Goal: Task Accomplishment & Management: Use online tool/utility

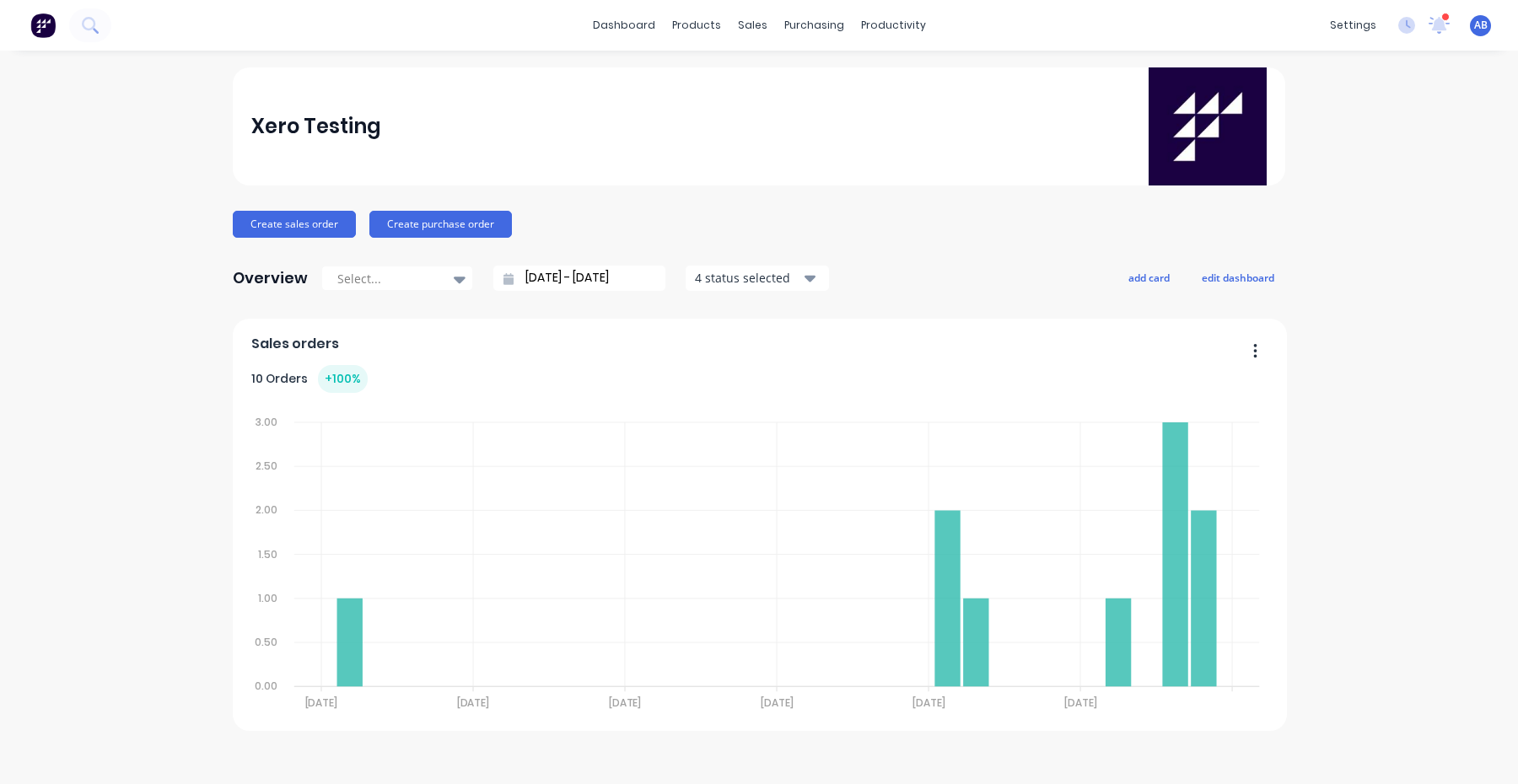
click at [1482, 29] on span "AB" at bounding box center [1480, 25] width 13 height 15
click at [1340, 172] on div "Profile" at bounding box center [1330, 177] width 33 height 15
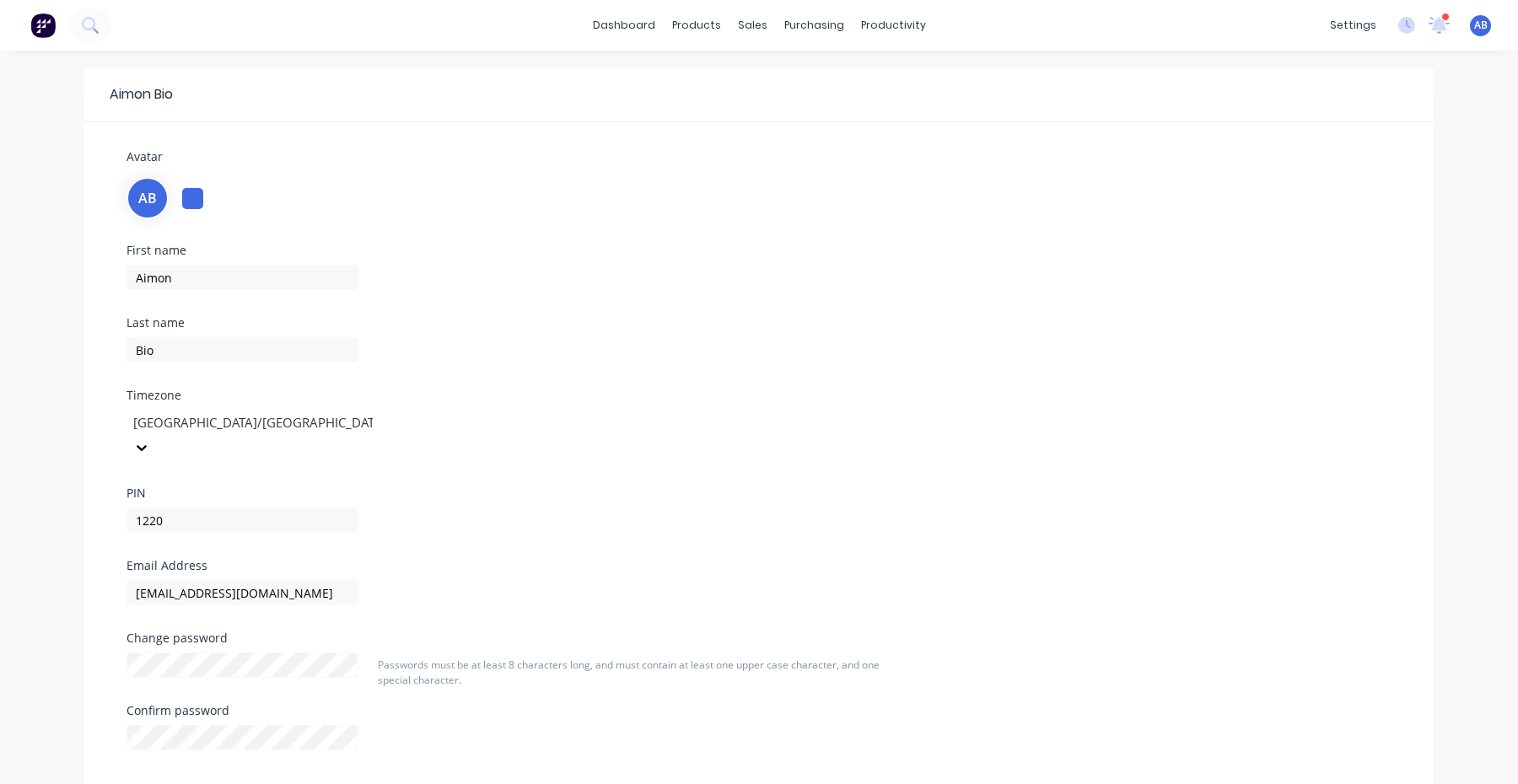
click at [49, 25] on img at bounding box center [43, 25] width 25 height 25
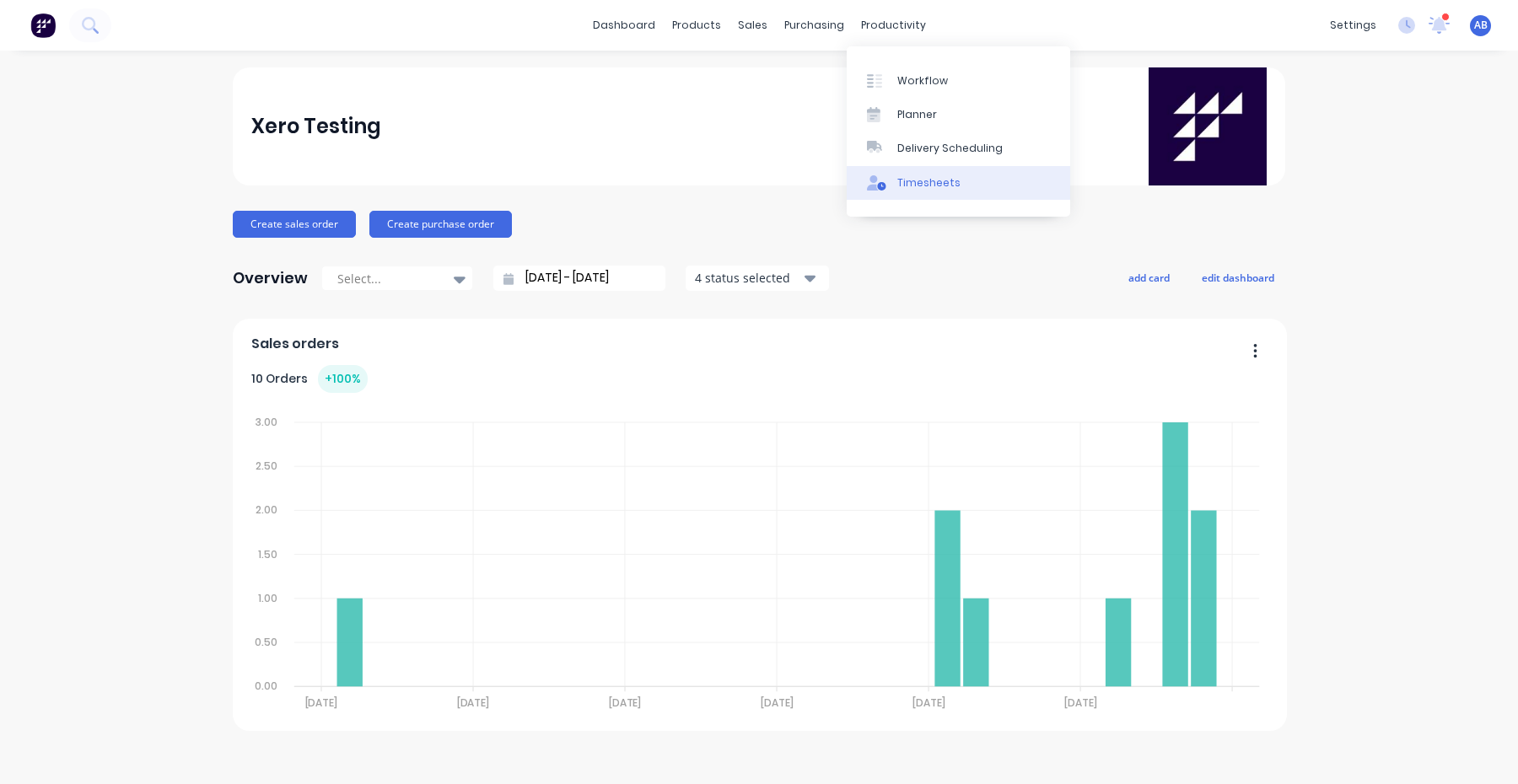
click at [917, 186] on div "Timesheets" at bounding box center [929, 182] width 63 height 15
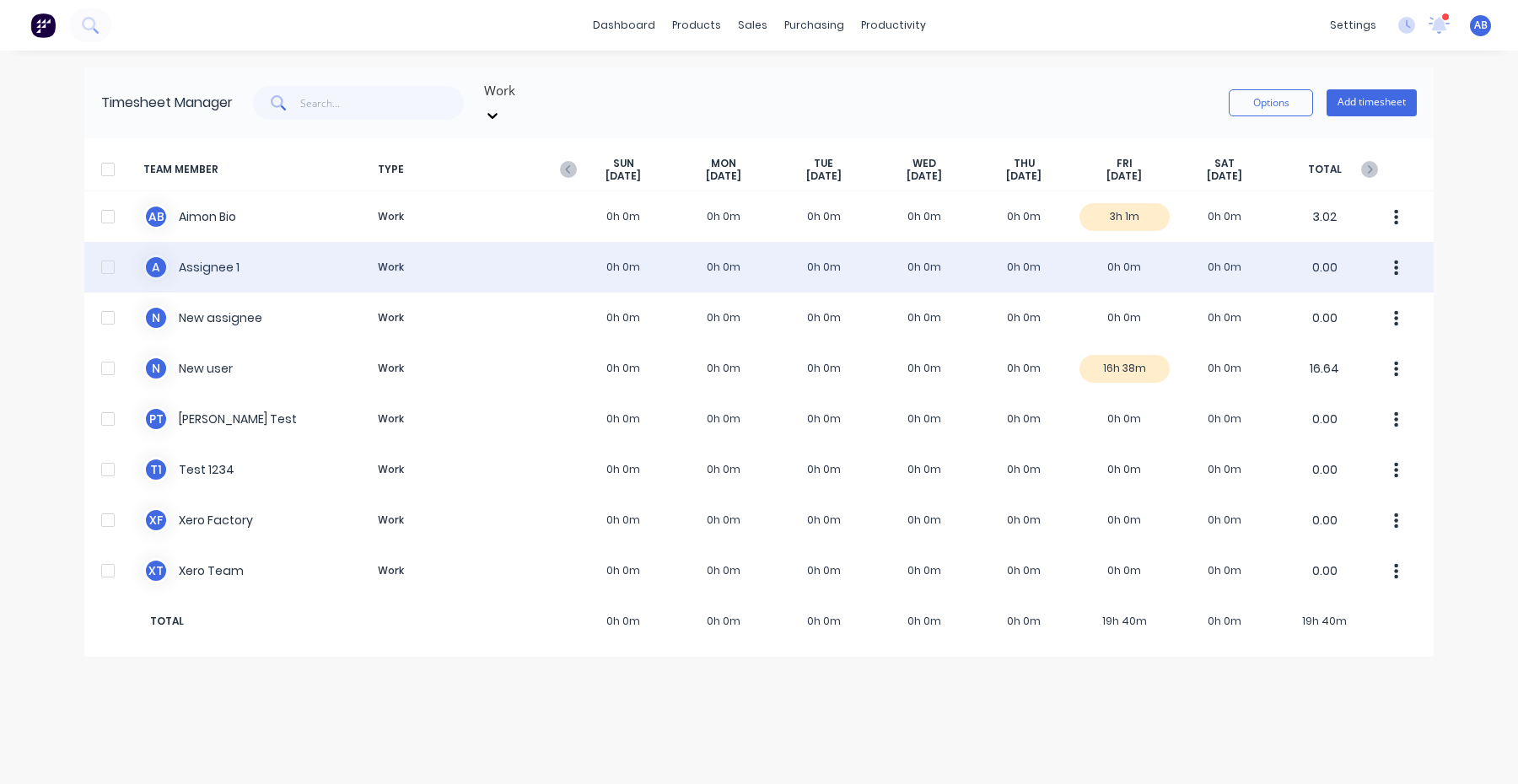
click at [851, 257] on div "A Assignee 1 Work 0h 0m 0h 0m 0h 0m 0h 0m 0h 0m 0h 0m 0h 0m 0.00" at bounding box center [759, 267] width 1350 height 51
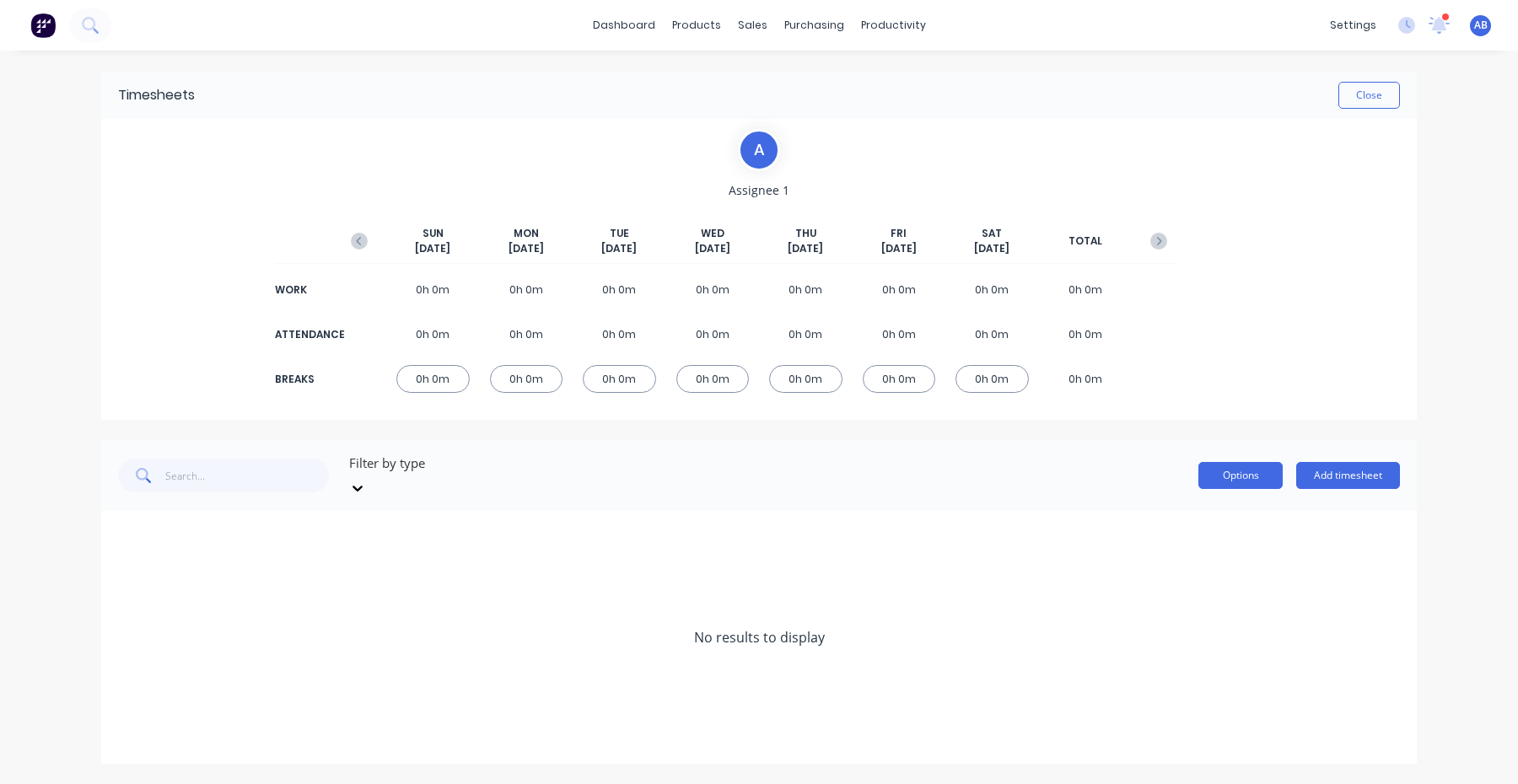
click at [1244, 473] on button "Options" at bounding box center [1241, 475] width 84 height 27
click at [1371, 96] on button "Close" at bounding box center [1369, 95] width 61 height 27
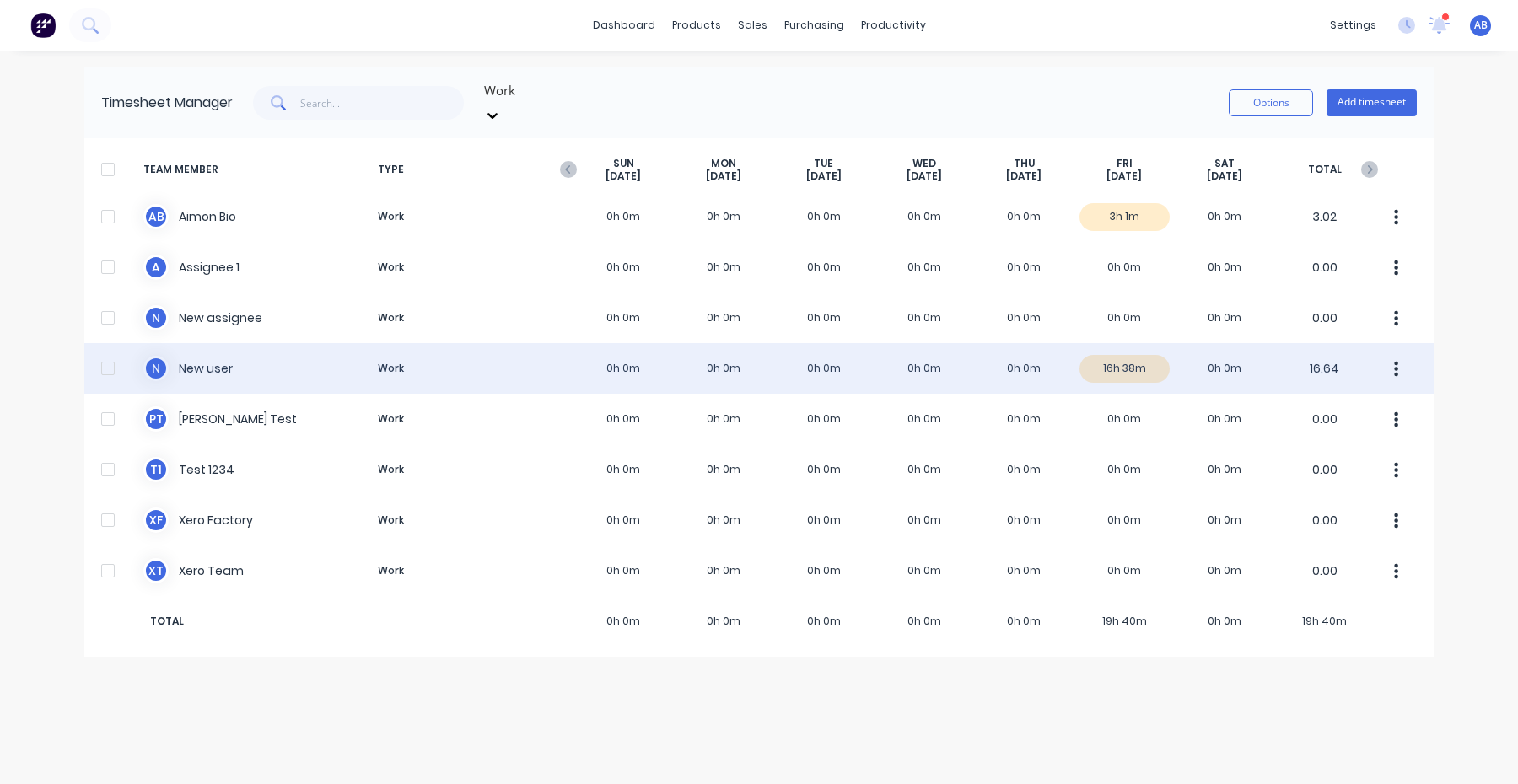
click at [1197, 348] on div "N New user Work 0h 0m 0h 0m 0h 0m 0h 0m 0h 0m 16h 38m 0h 0m 16.64" at bounding box center [759, 368] width 1350 height 51
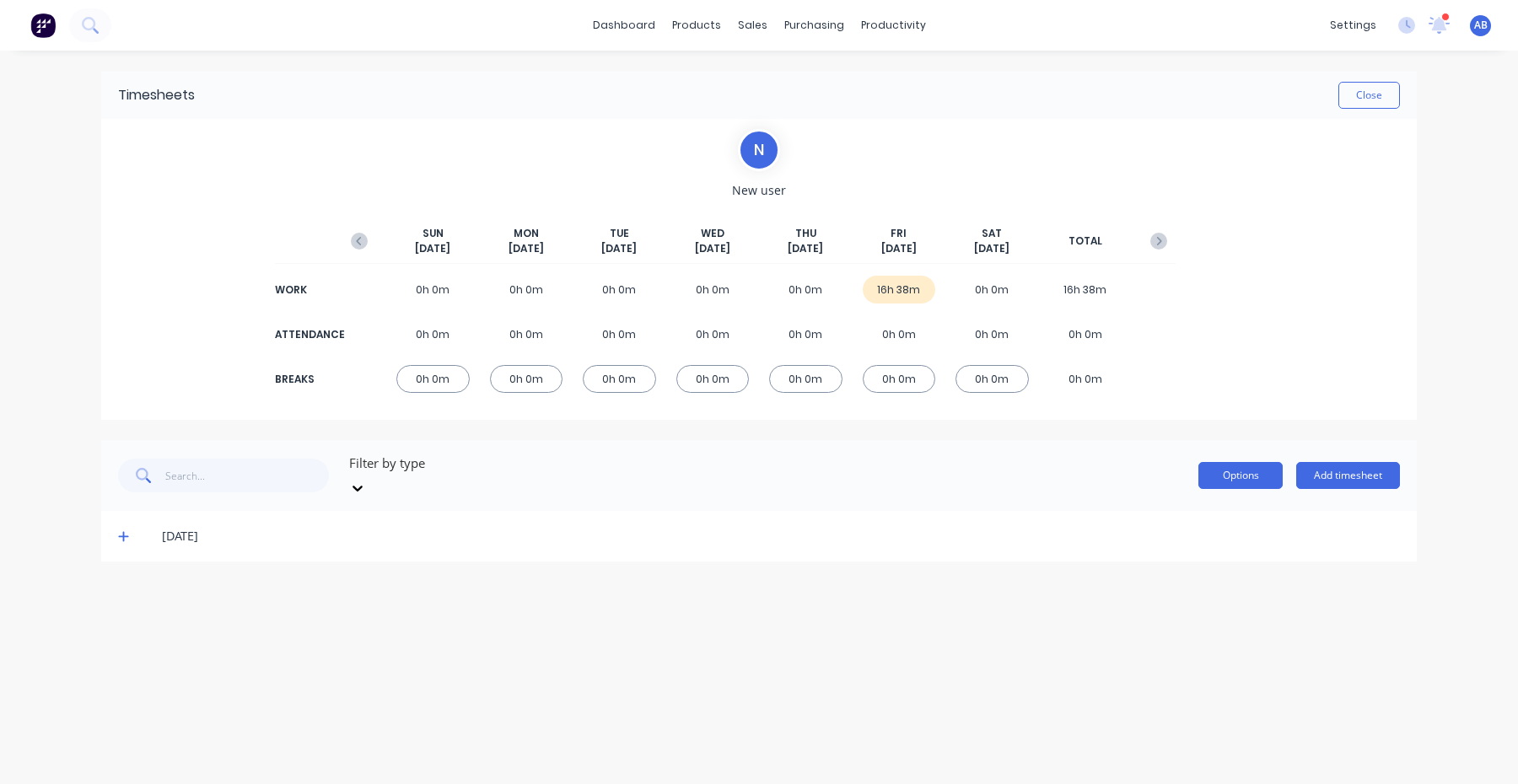
click at [1250, 467] on button "Options" at bounding box center [1241, 475] width 84 height 27
click at [1055, 422] on div "Timesheets Close N New user [DATE] [DATE] [DATE] [DATE] [DATE] [DATE] [DATE] TO…" at bounding box center [759, 317] width 1315 height 490
click at [125, 528] on span at bounding box center [126, 536] width 17 height 17
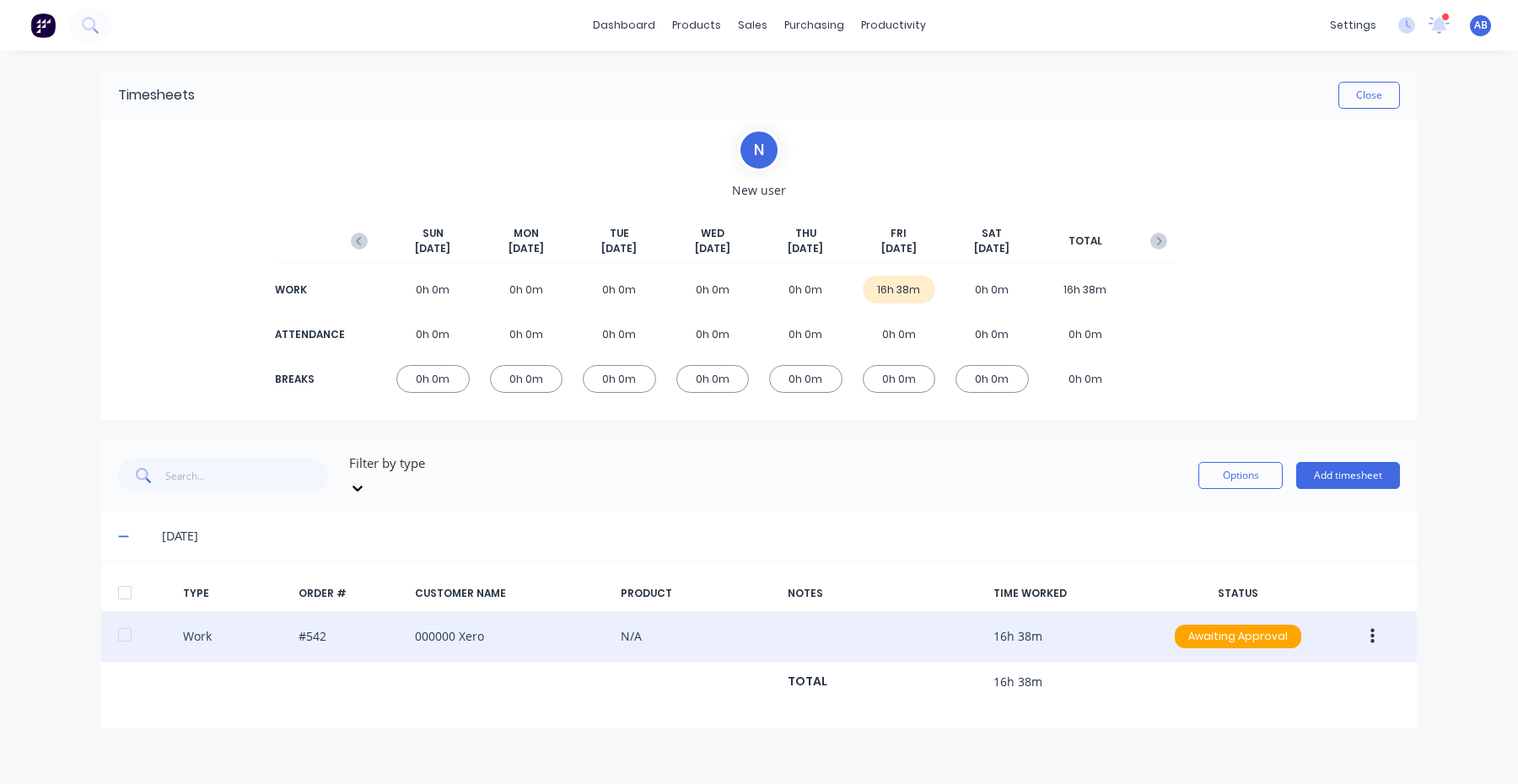
click at [126, 618] on div at bounding box center [125, 635] width 33 height 33
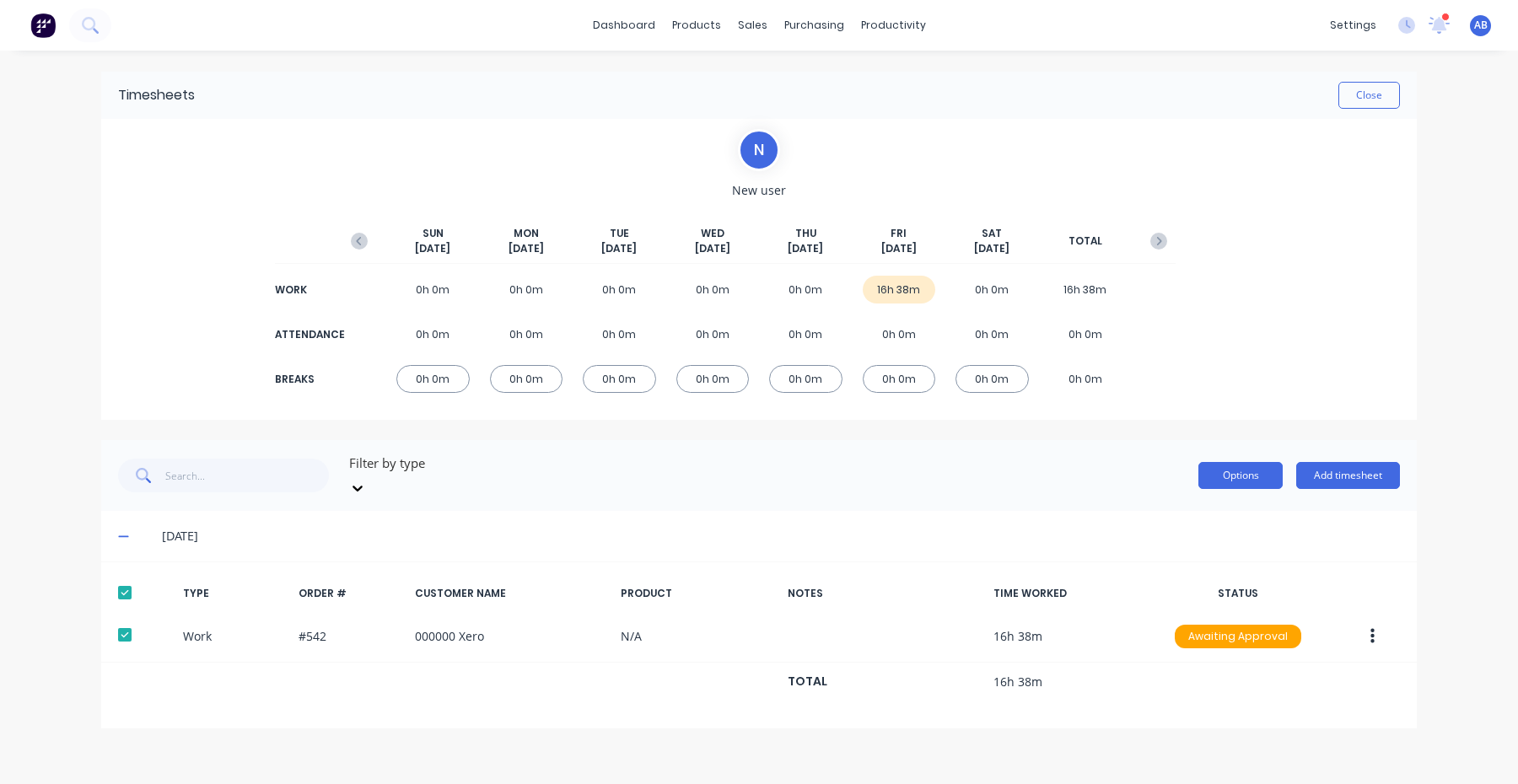
click at [1236, 462] on button "Options" at bounding box center [1241, 475] width 84 height 27
click at [1194, 608] on div "Export" at bounding box center [1202, 620] width 130 height 25
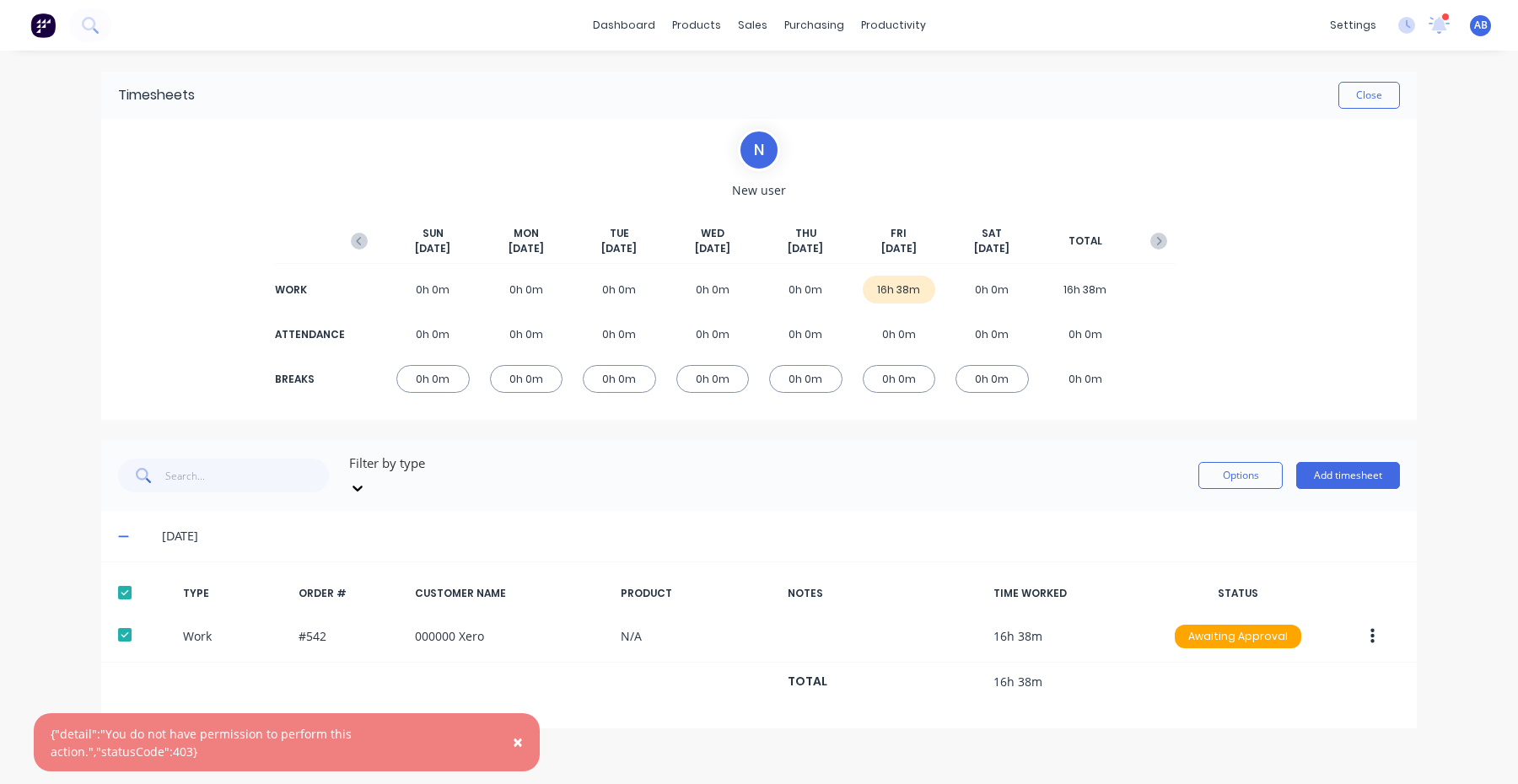
click at [967, 527] on div "[DATE]" at bounding box center [781, 536] width 1238 height 18
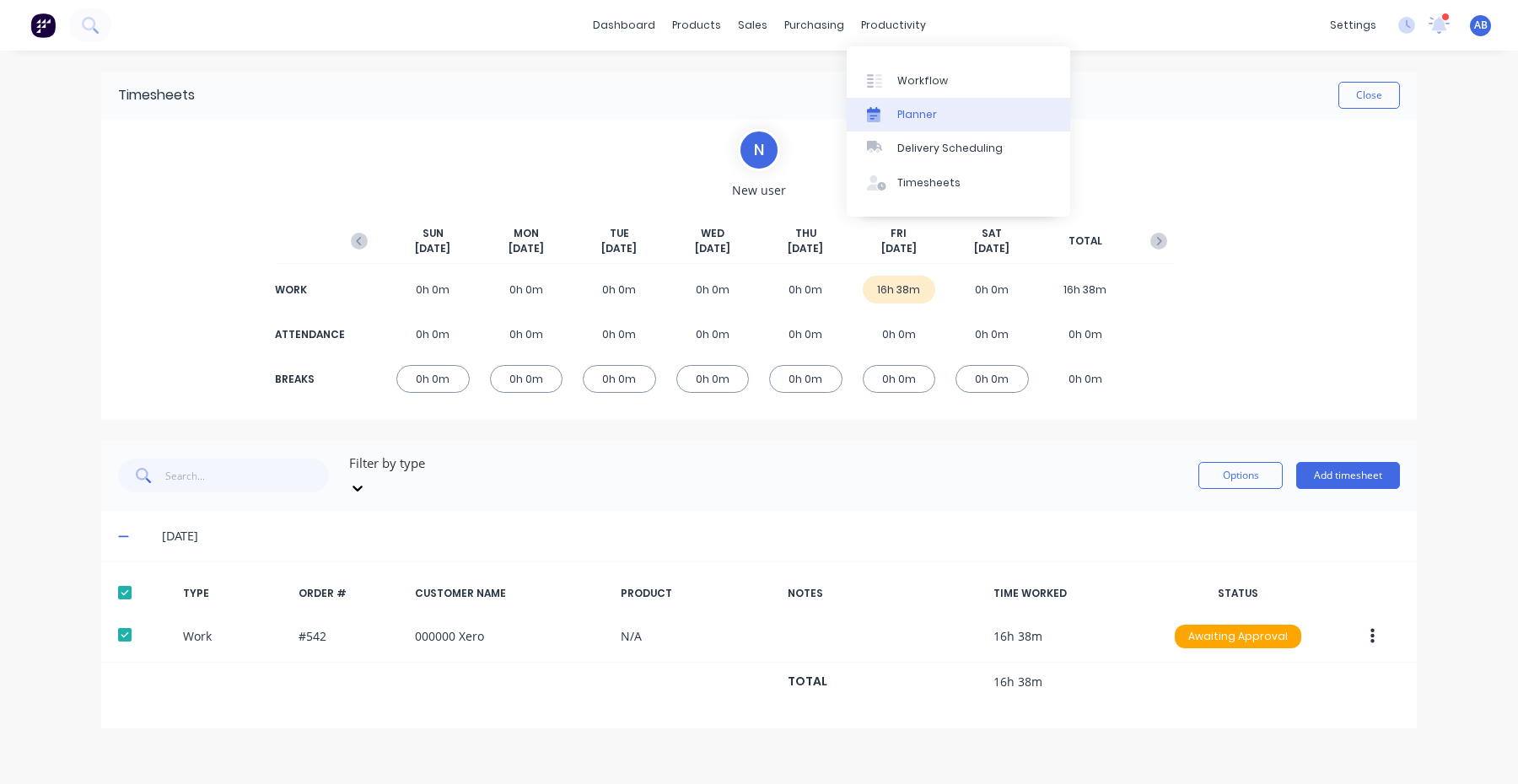
click at [917, 116] on div "Planner" at bounding box center [916, 114] width 39 height 15
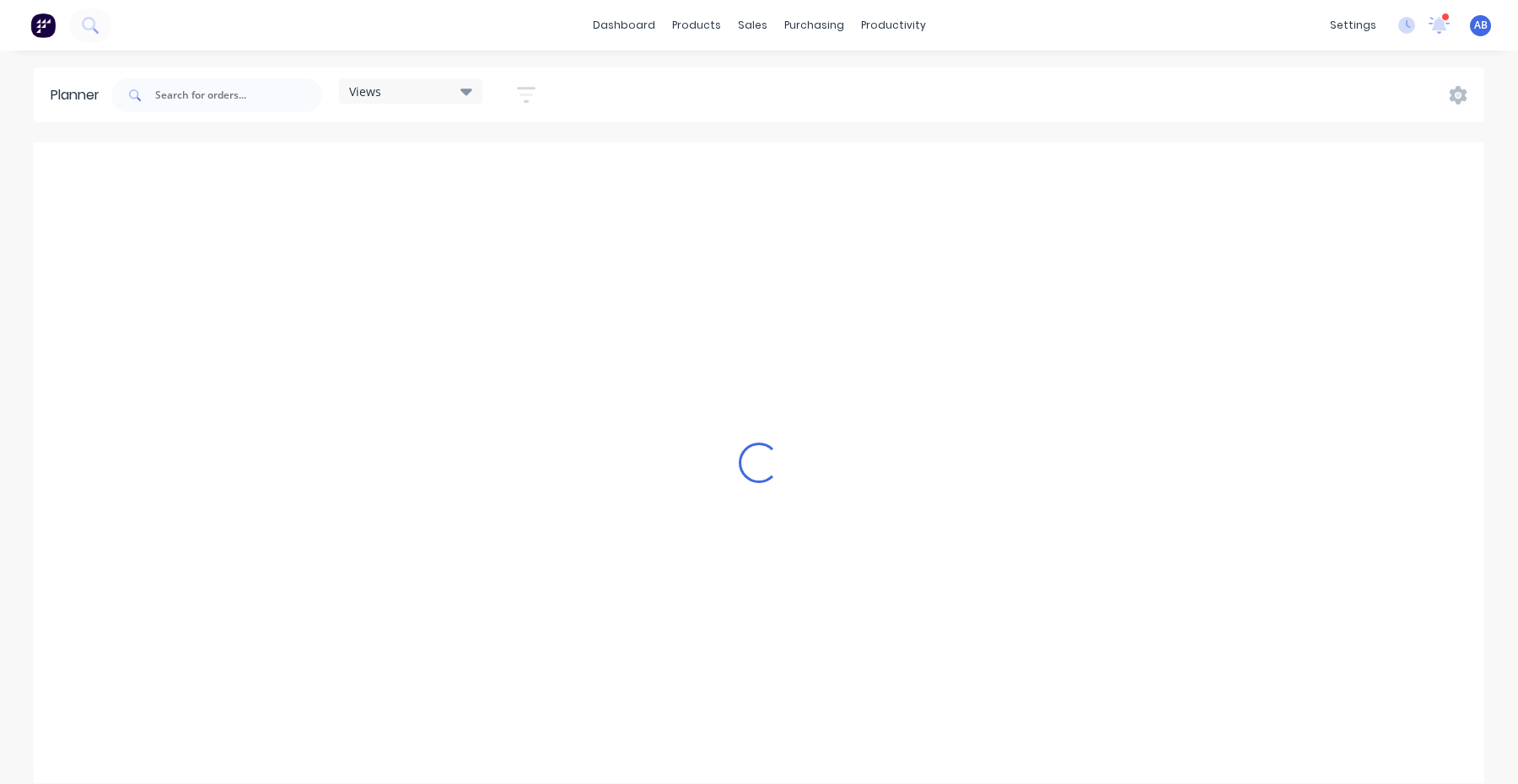
scroll to position [0, 1]
